Goal: Task Accomplishment & Management: Use online tool/utility

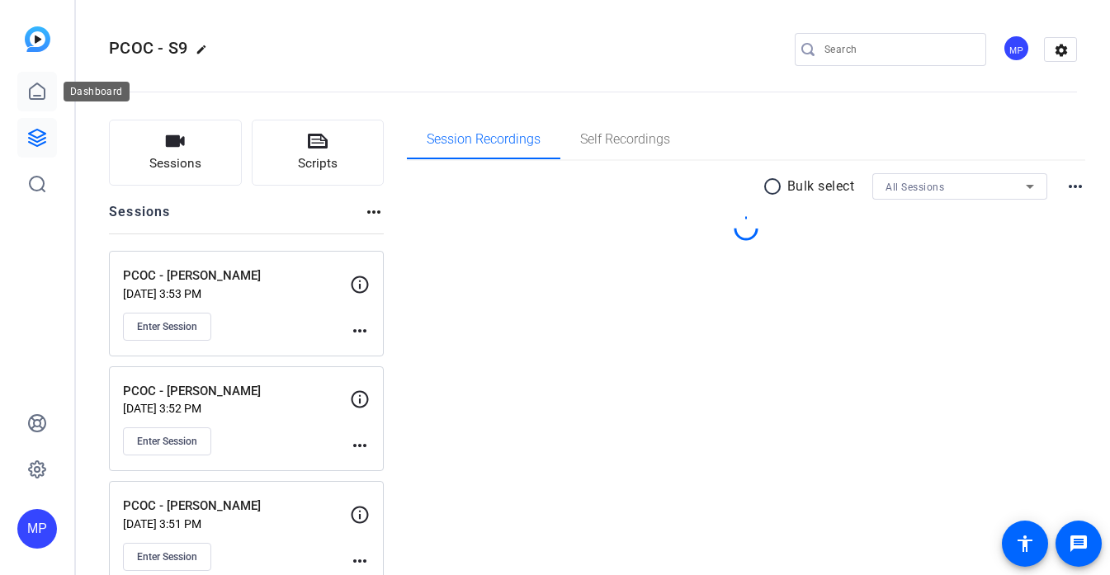
click at [45, 98] on icon at bounding box center [37, 91] width 15 height 16
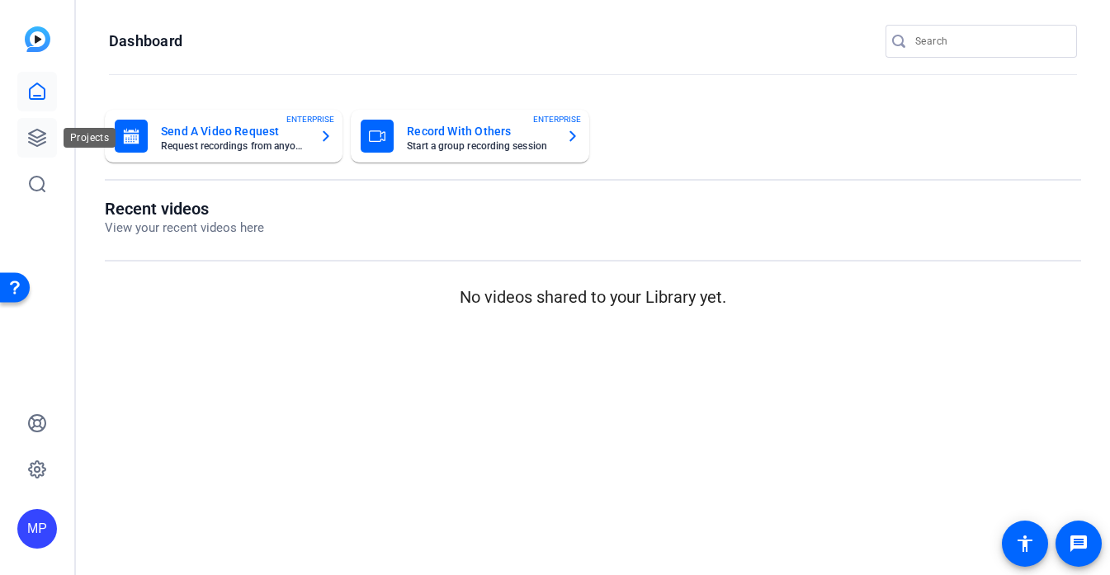
click at [43, 134] on icon at bounding box center [37, 138] width 16 height 16
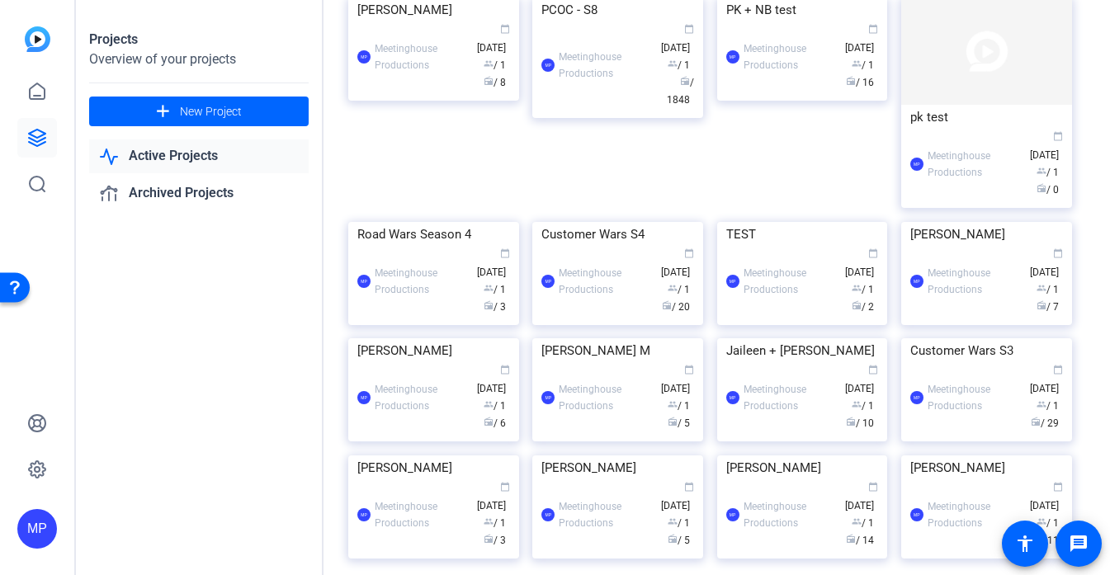
scroll to position [491, 0]
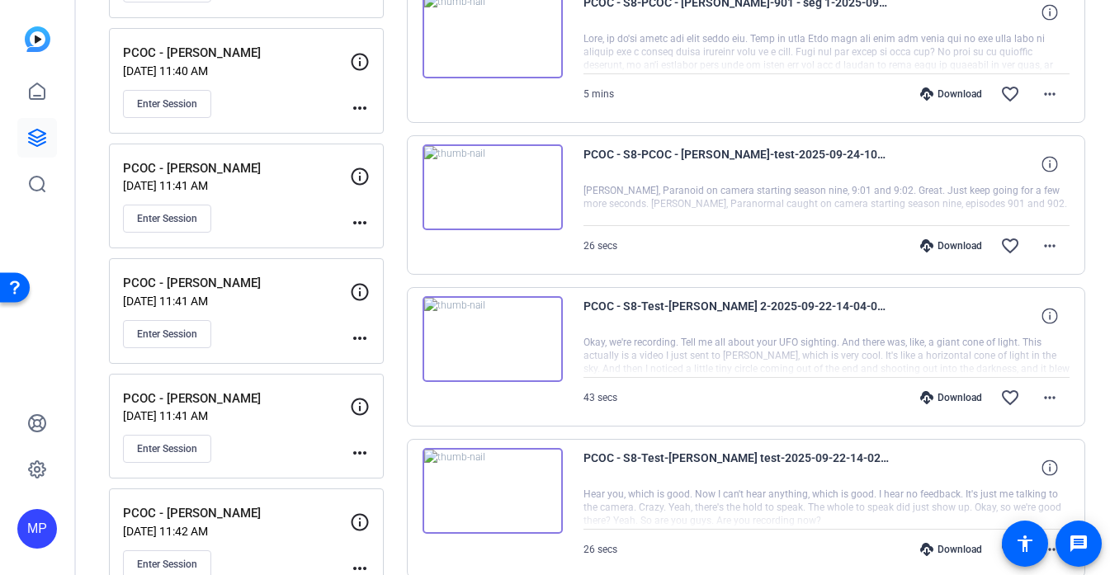
scroll to position [1303, 0]
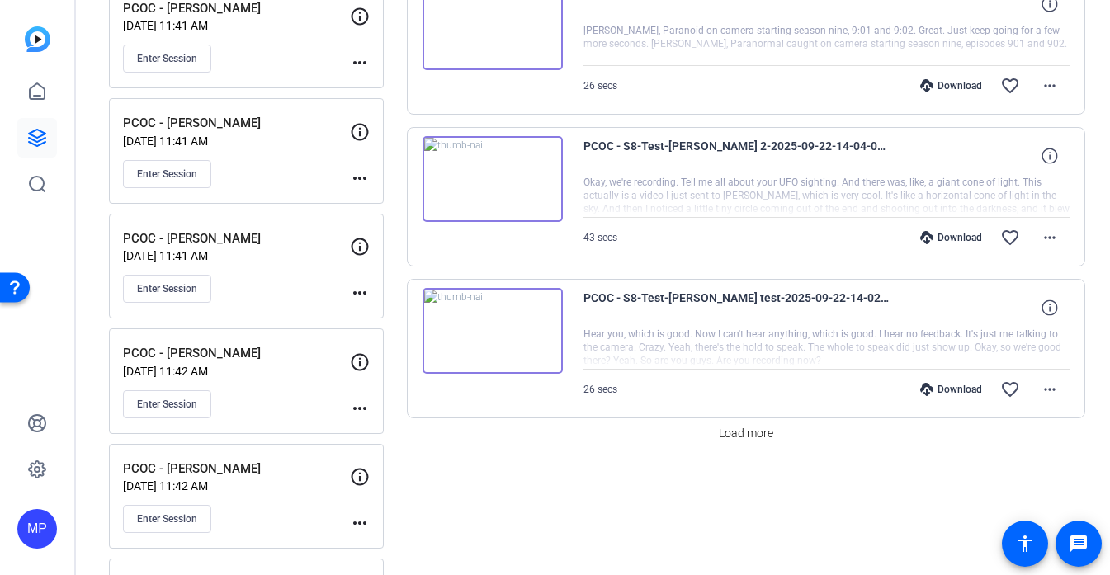
click at [488, 328] on img at bounding box center [492, 331] width 140 height 86
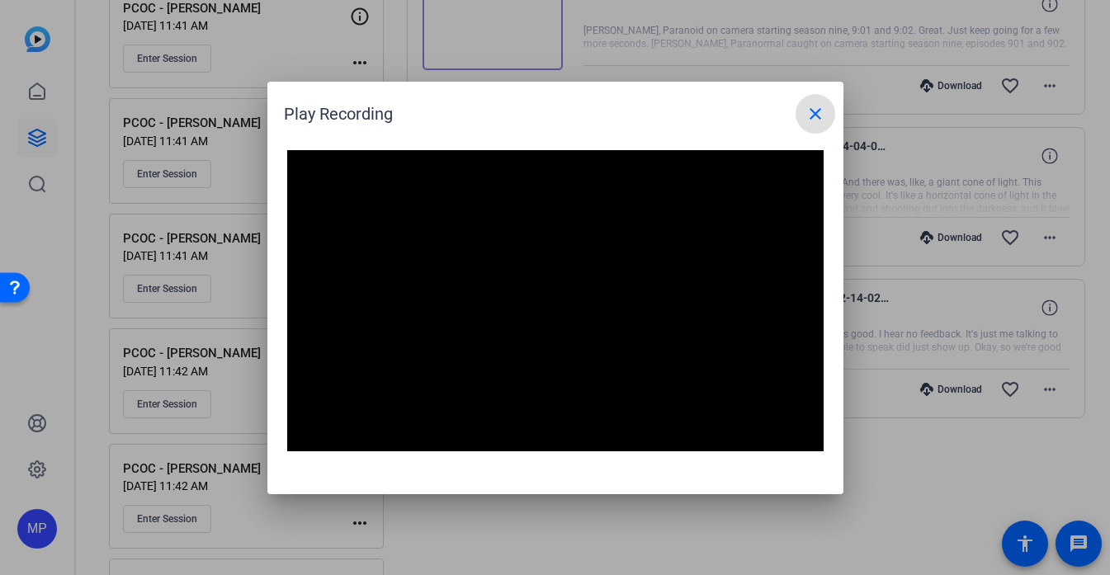
click at [812, 111] on mat-icon "close" at bounding box center [815, 114] width 20 height 20
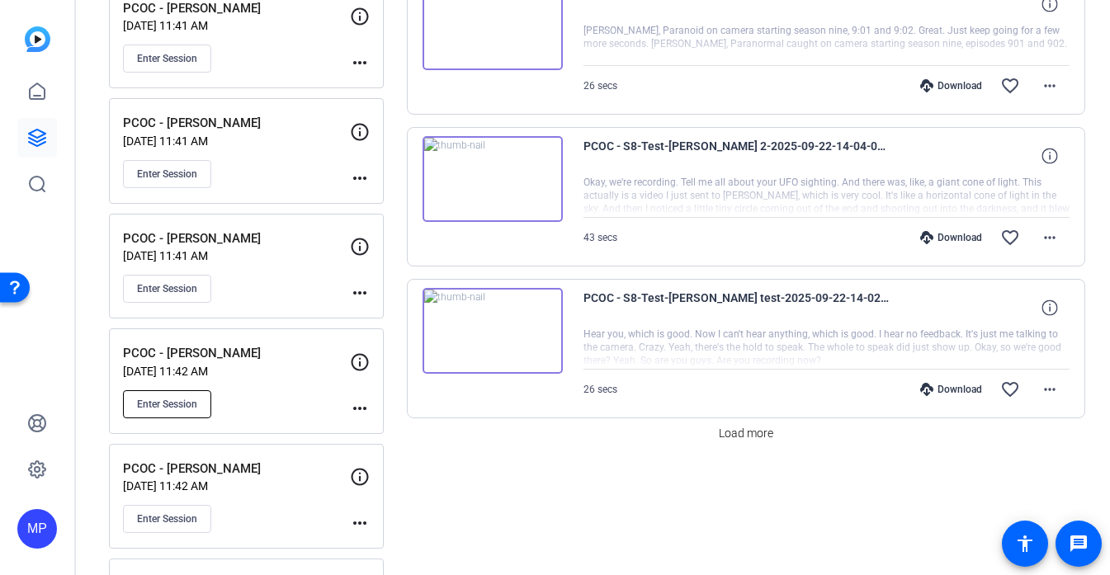
click at [170, 401] on span "Enter Session" at bounding box center [167, 404] width 60 height 13
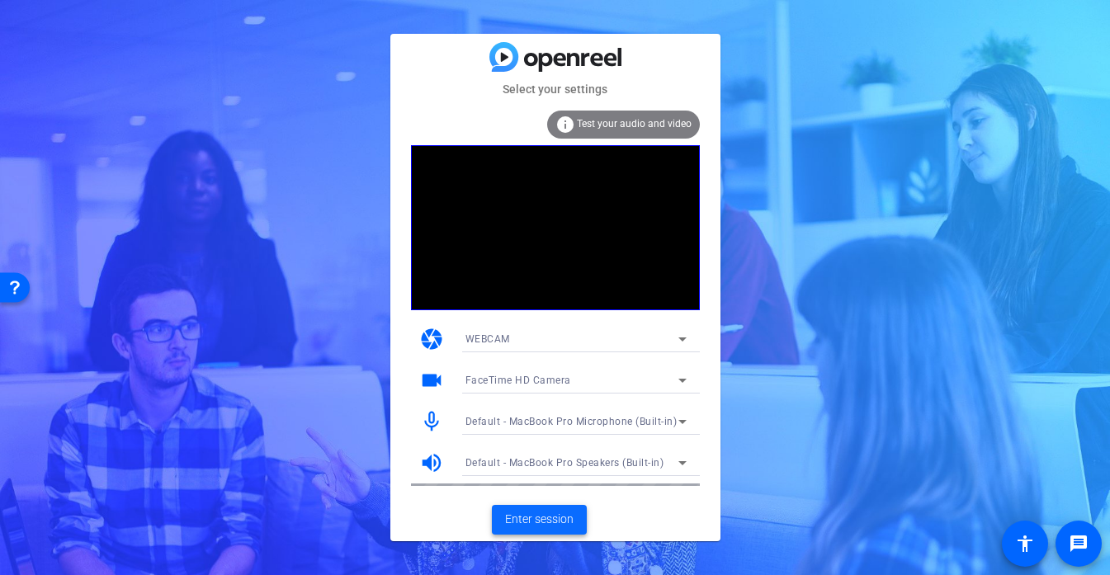
click at [544, 514] on span "Enter session" at bounding box center [539, 519] width 68 height 17
